Goal: Information Seeking & Learning: Learn about a topic

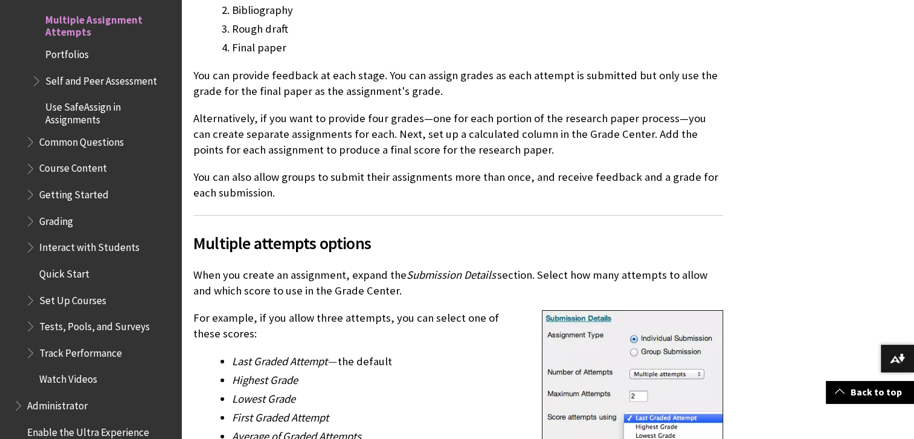
scroll to position [544, 0]
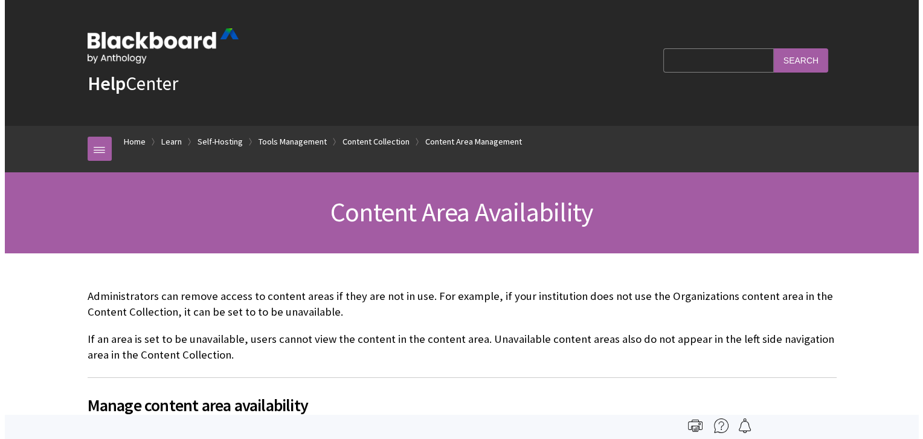
scroll to position [2286, 0]
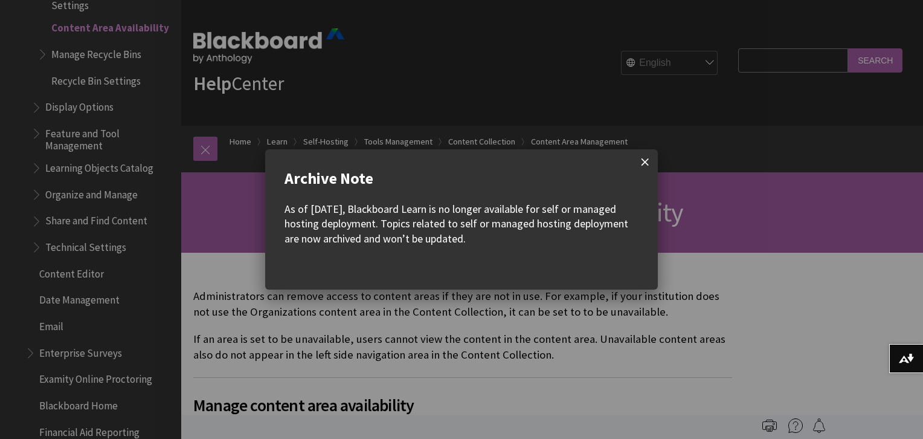
click at [643, 162] on span at bounding box center [644, 161] width 25 height 25
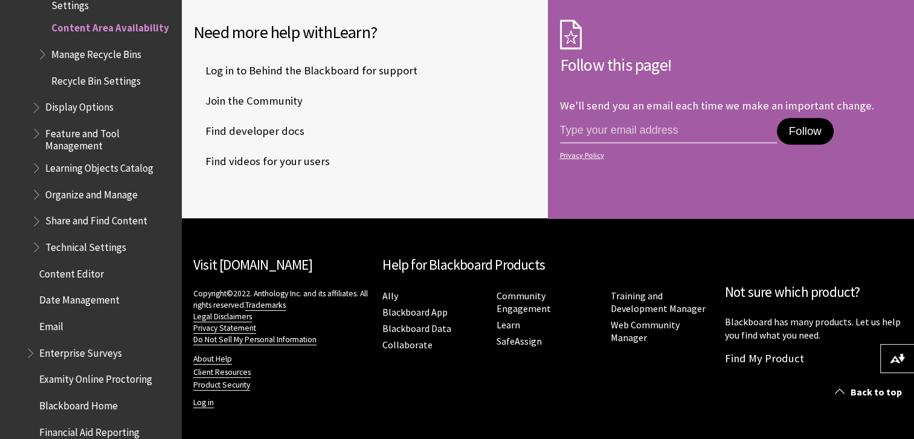
scroll to position [585, 0]
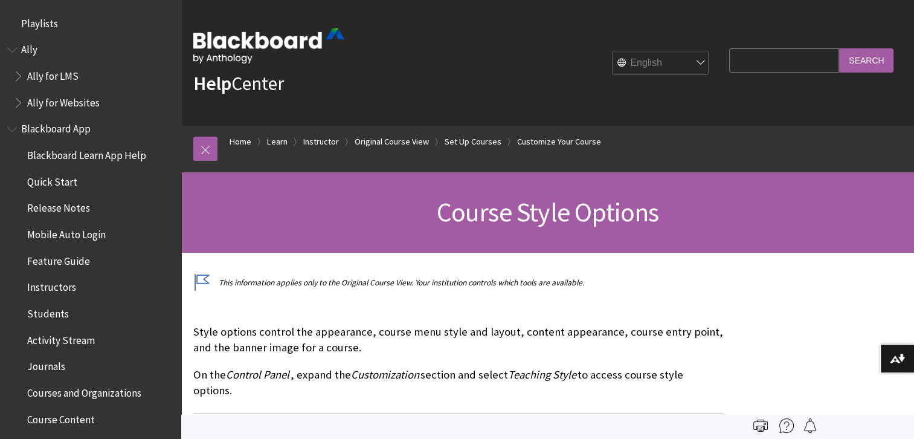
scroll to position [1884, 0]
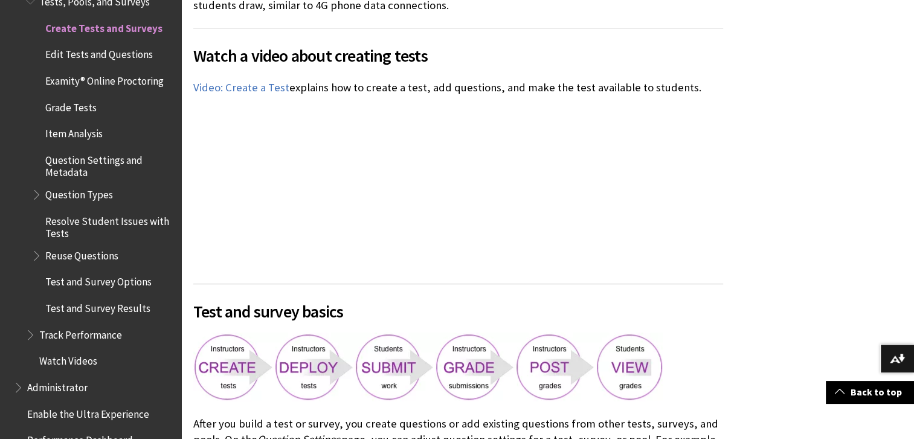
scroll to position [544, 0]
